Goal: Task Accomplishment & Management: Use online tool/utility

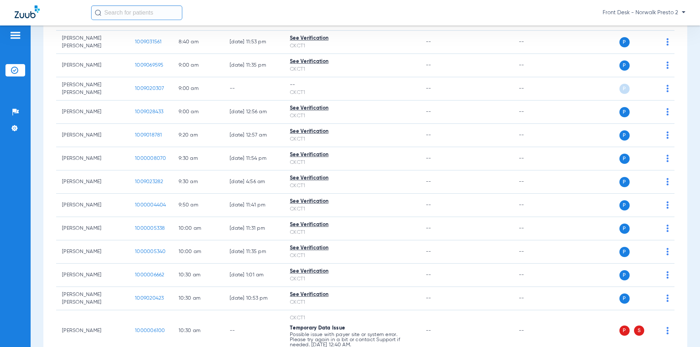
scroll to position [219, 0]
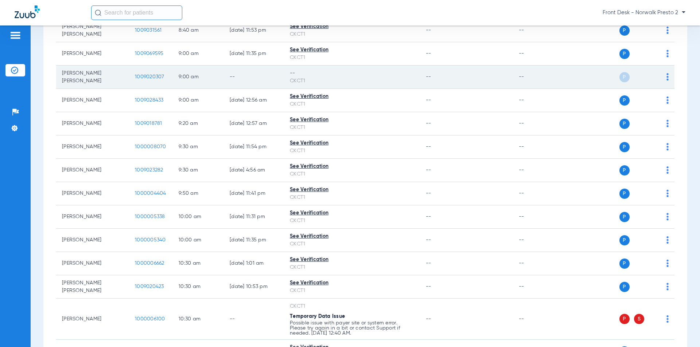
click at [141, 75] on span "1009020307" at bounding box center [150, 76] width 30 height 5
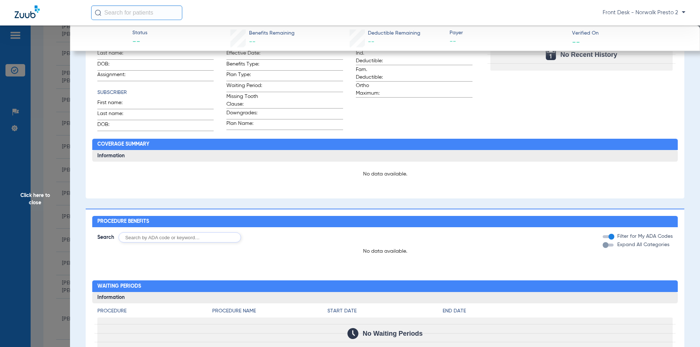
scroll to position [0, 0]
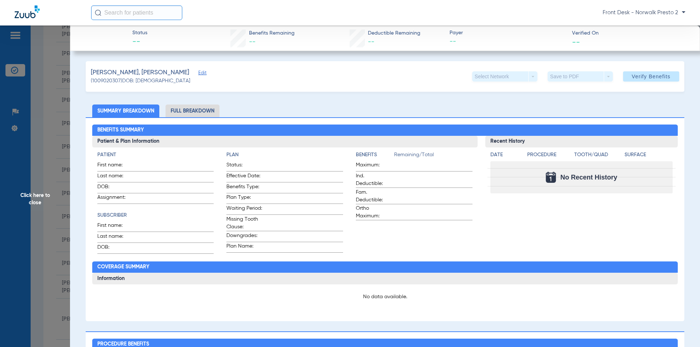
click at [58, 66] on span "Click here to close" at bounding box center [35, 199] width 70 height 347
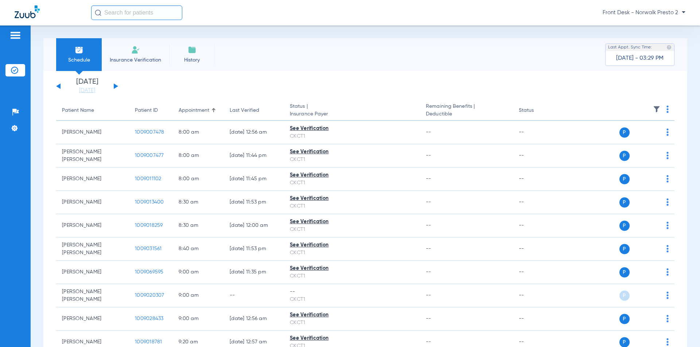
click at [115, 86] on button at bounding box center [116, 85] width 4 height 5
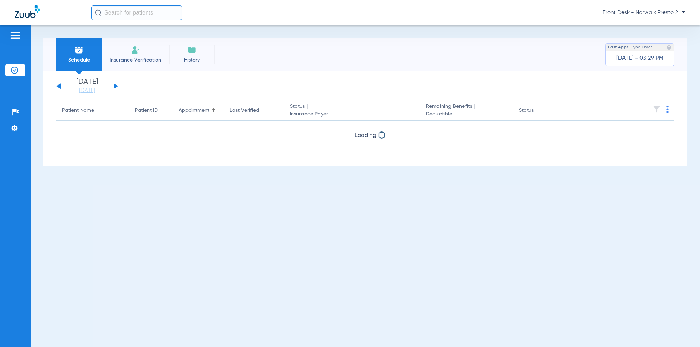
click at [115, 86] on button at bounding box center [116, 85] width 4 height 5
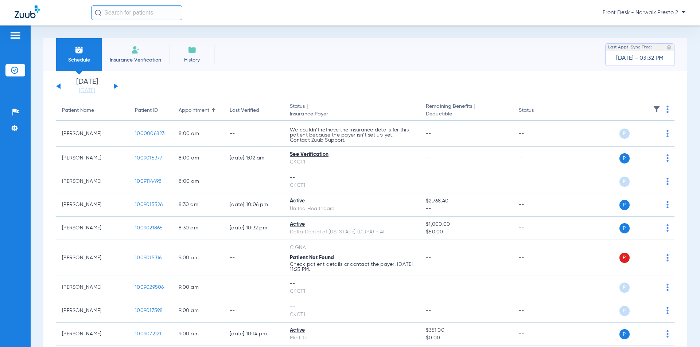
drag, startPoint x: 659, startPoint y: 107, endPoint x: 669, endPoint y: 111, distance: 11.4
click at [659, 107] on th at bounding box center [618, 111] width 113 height 20
click at [666, 112] on img at bounding box center [667, 109] width 2 height 7
click at [625, 141] on button "Verify All" at bounding box center [633, 138] width 57 height 15
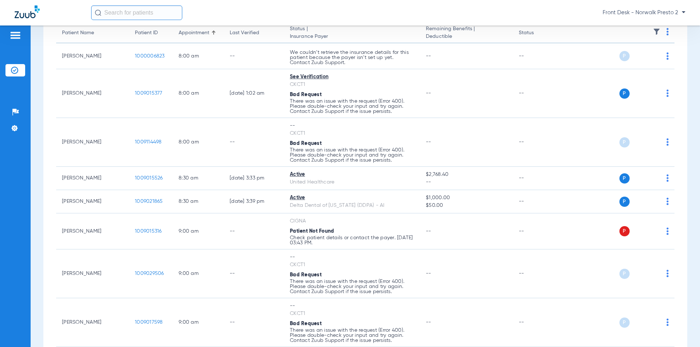
scroll to position [73, 0]
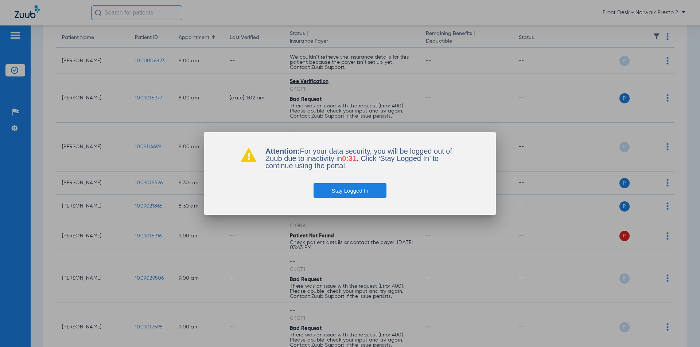
click at [330, 192] on button "Stay Logged In" at bounding box center [349, 190] width 73 height 15
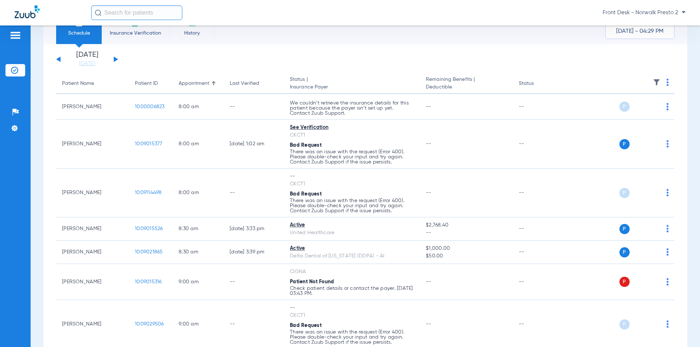
scroll to position [0, 0]
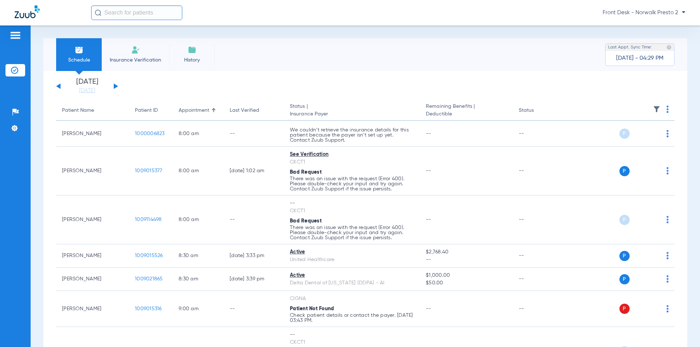
click at [666, 106] on img at bounding box center [667, 109] width 2 height 7
click at [640, 138] on span "Verify All" at bounding box center [634, 138] width 46 height 5
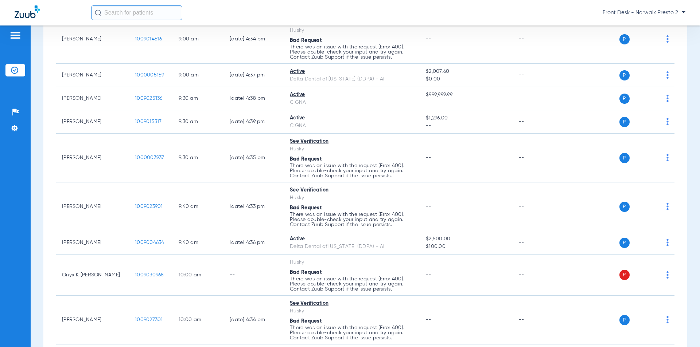
scroll to position [399, 0]
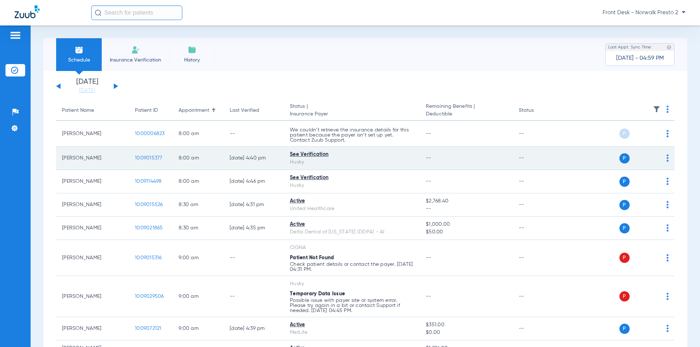
drag, startPoint x: 299, startPoint y: 153, endPoint x: 198, endPoint y: 161, distance: 100.9
click at [297, 153] on div "See Verification" at bounding box center [352, 155] width 124 height 8
click at [138, 159] on span "1009015377" at bounding box center [149, 158] width 28 height 5
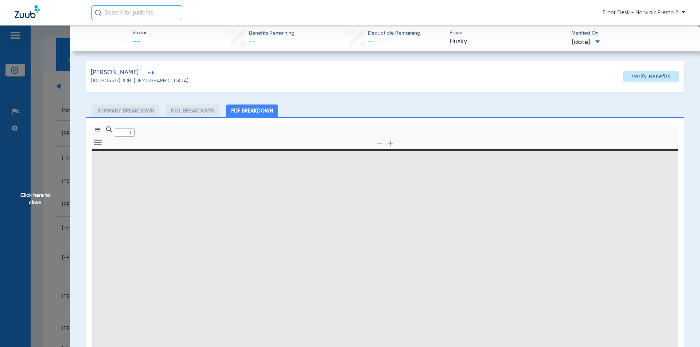
scroll to position [105, 0]
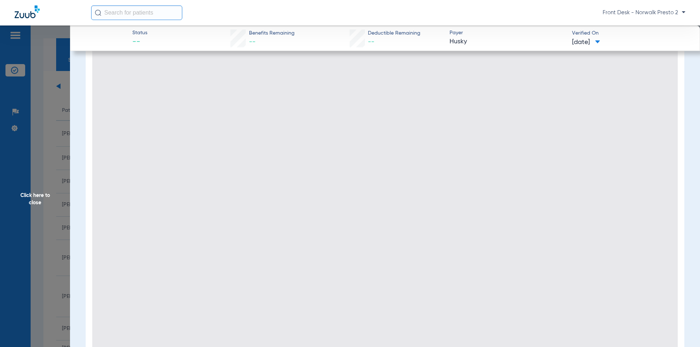
type input "1"
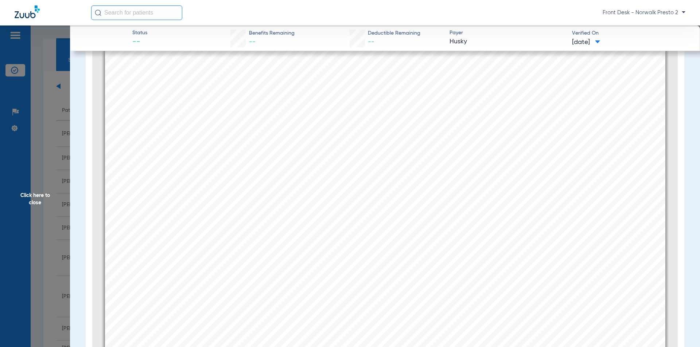
scroll to position [40, 0]
click at [43, 186] on span "Click here to close" at bounding box center [35, 199] width 70 height 347
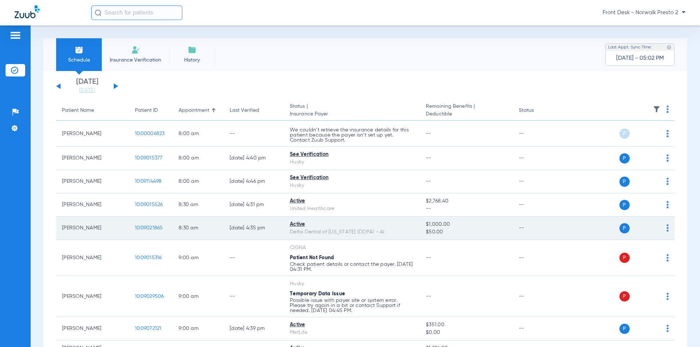
scroll to position [36, 0]
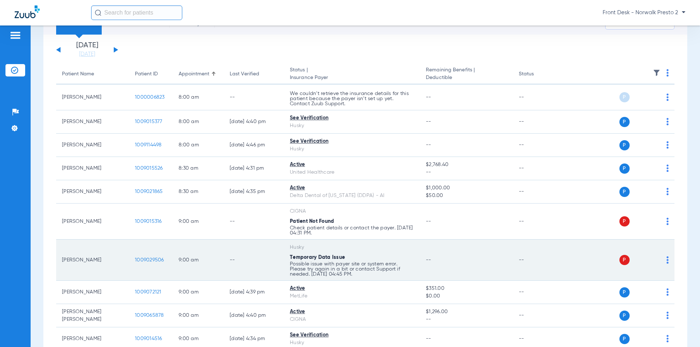
click at [144, 261] on span "1009029506" at bounding box center [149, 260] width 29 height 5
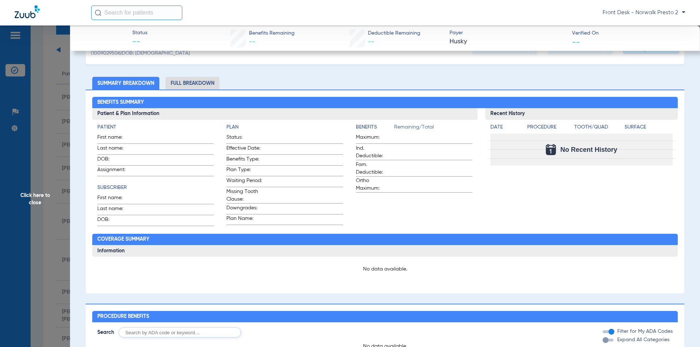
scroll to position [0, 0]
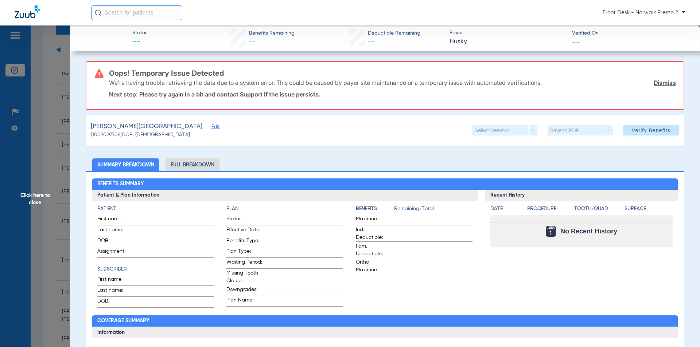
click at [45, 198] on span "Click here to close" at bounding box center [35, 199] width 70 height 347
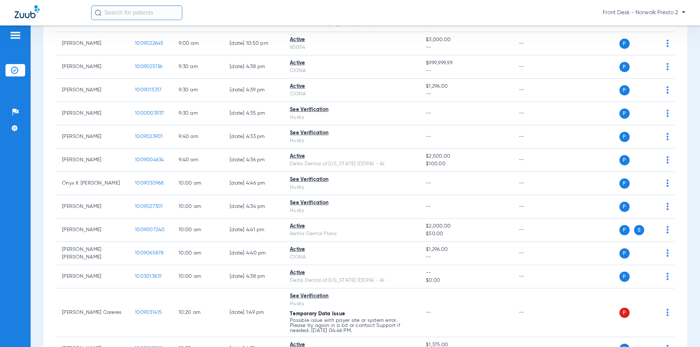
scroll to position [401, 0]
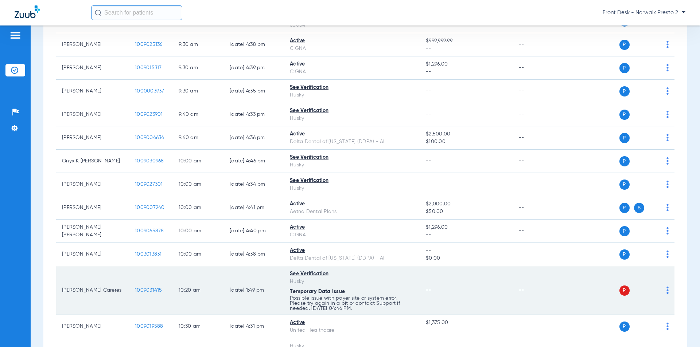
click at [155, 290] on span "1009031415" at bounding box center [148, 290] width 27 height 5
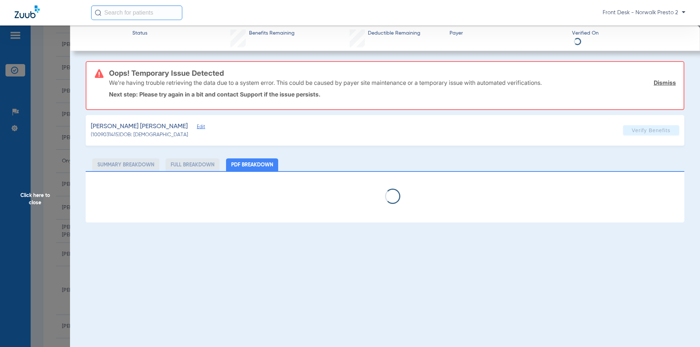
select select "page-width"
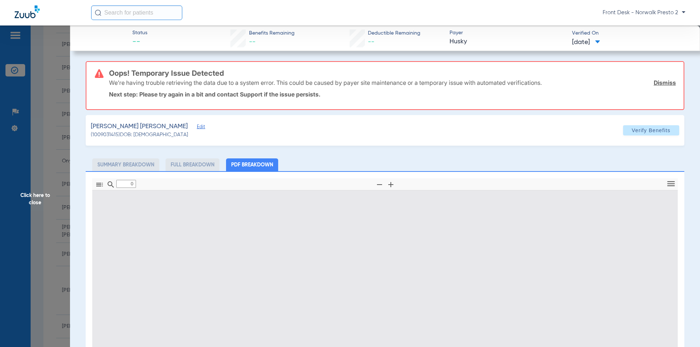
scroll to position [123, 0]
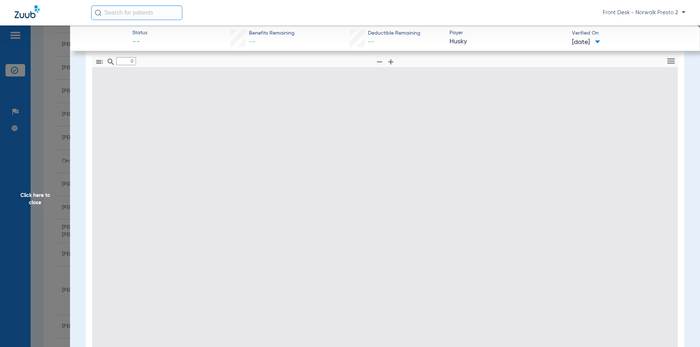
type input "1"
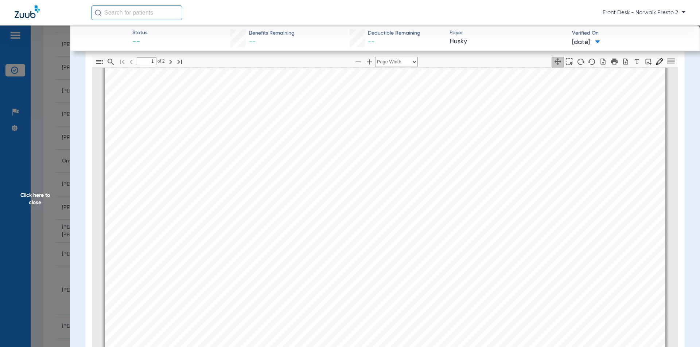
scroll to position [222, 0]
click at [34, 187] on span "Click here to close" at bounding box center [35, 199] width 70 height 347
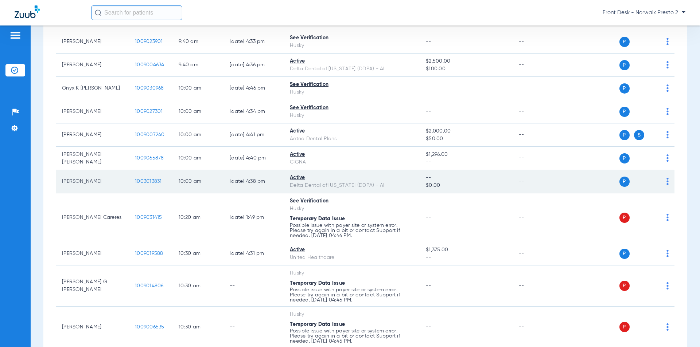
scroll to position [510, 0]
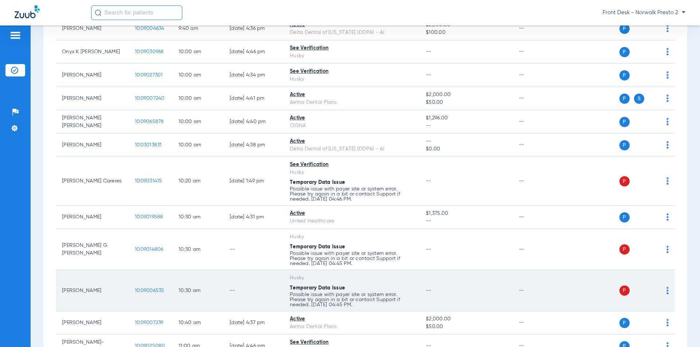
click at [154, 292] on span "1009006535" at bounding box center [150, 290] width 30 height 5
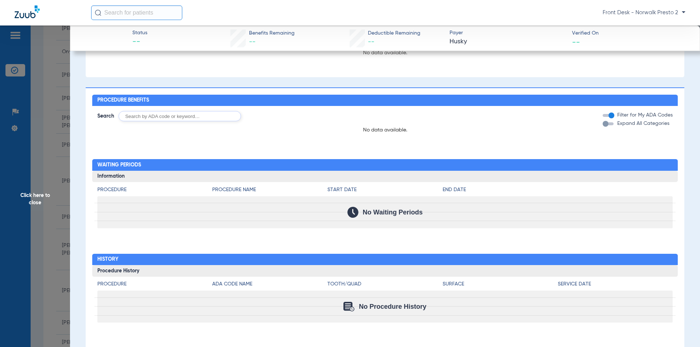
scroll to position [82, 0]
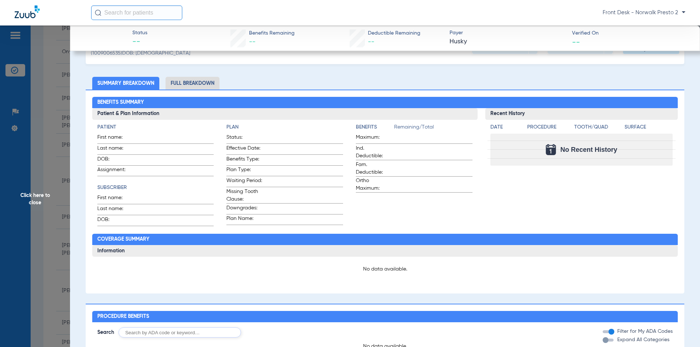
click at [45, 93] on span "Click here to close" at bounding box center [35, 199] width 70 height 347
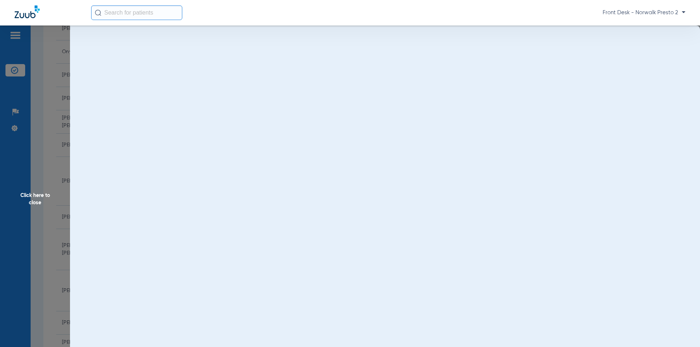
scroll to position [0, 0]
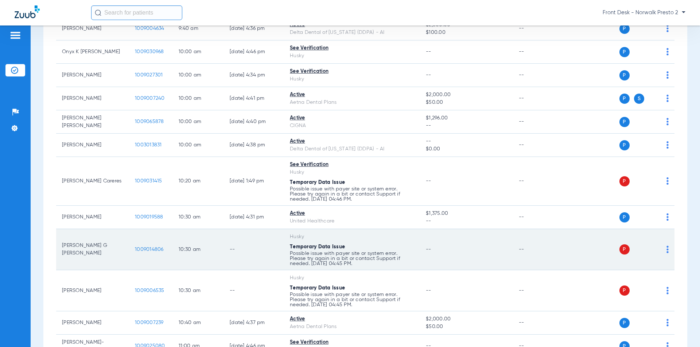
click at [148, 253] on td "1009014806" at bounding box center [151, 249] width 44 height 41
click at [147, 252] on td "1009014806" at bounding box center [151, 249] width 44 height 41
click at [145, 249] on span "1009014806" at bounding box center [149, 249] width 29 height 5
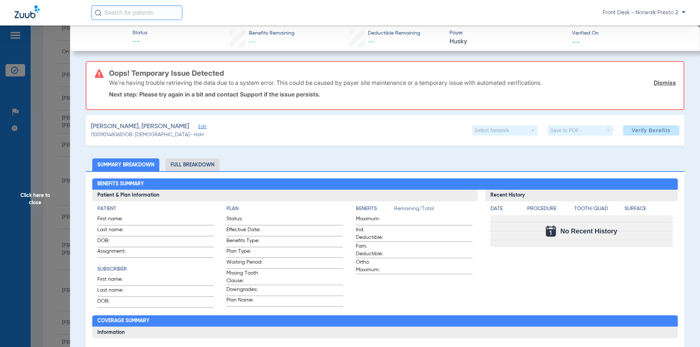
scroll to position [256, 0]
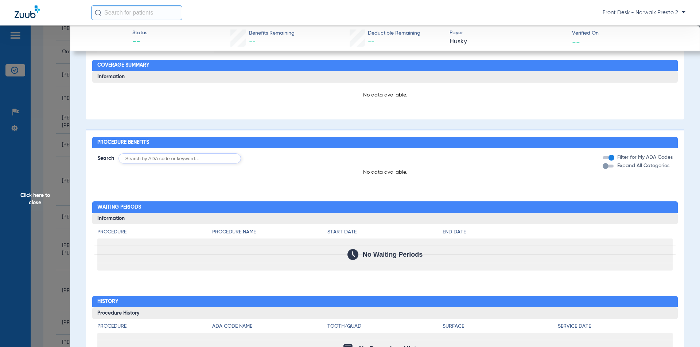
click at [52, 149] on span "Click here to close" at bounding box center [35, 199] width 70 height 347
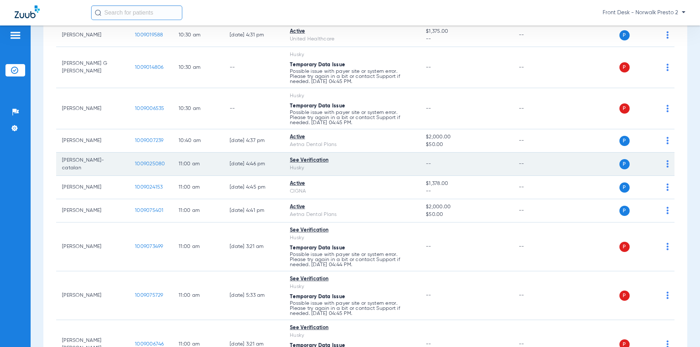
scroll to position [729, 0]
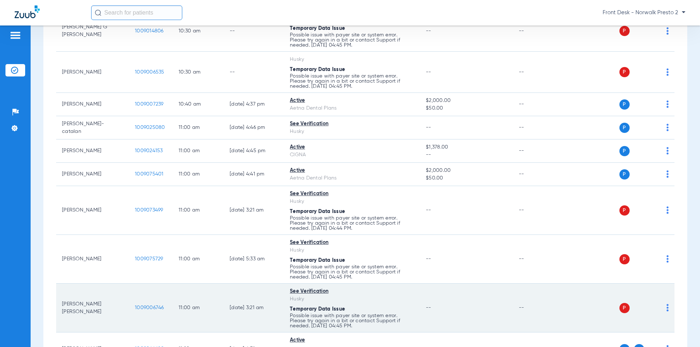
click at [154, 305] on span "1009006746" at bounding box center [149, 307] width 29 height 5
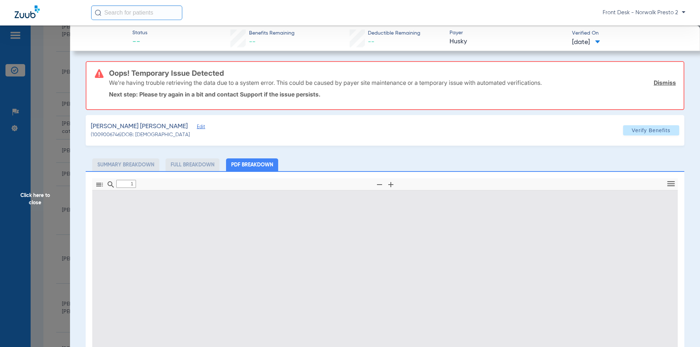
type input "0"
select select "page-width"
type input "1"
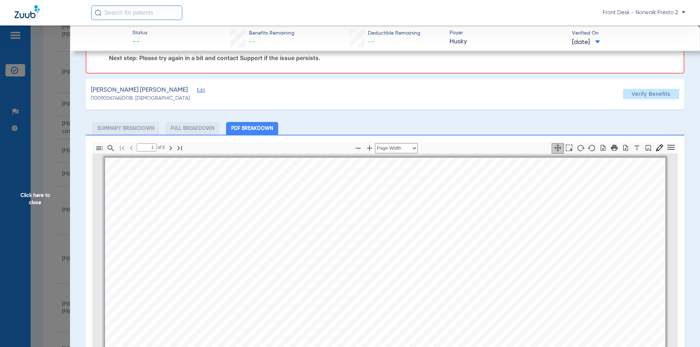
scroll to position [146, 0]
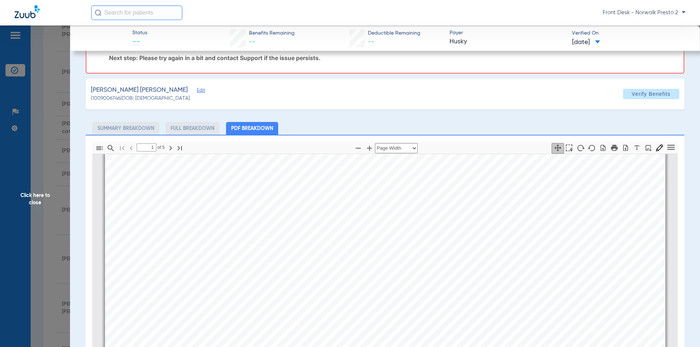
click at [58, 161] on span "Click here to close" at bounding box center [35, 199] width 70 height 347
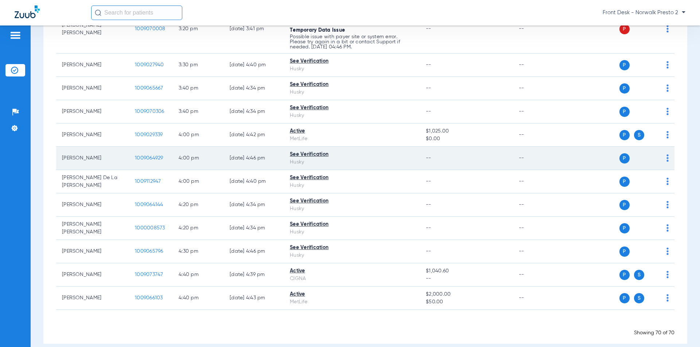
scroll to position [1750, 0]
